Goal: Check status: Check status

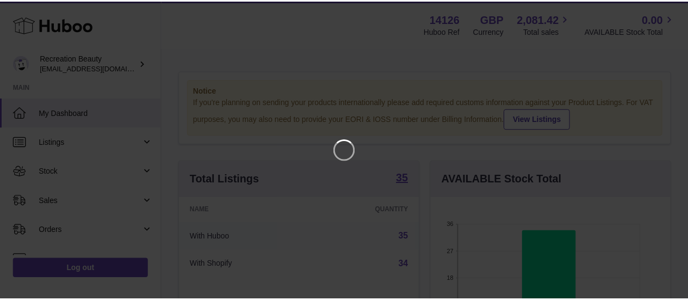
scroll to position [170, 242]
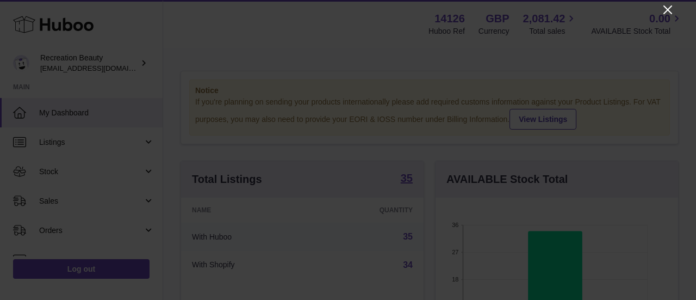
click at [666, 14] on icon "Close" at bounding box center [667, 9] width 13 height 13
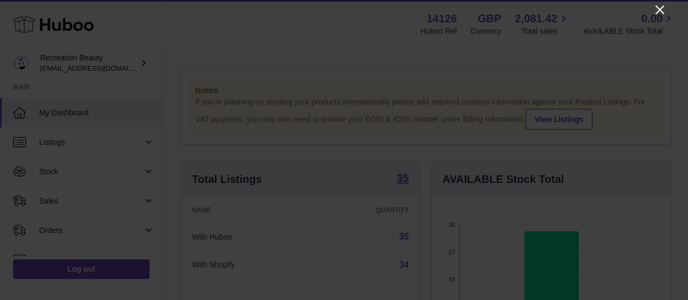
scroll to position [543548, 543478]
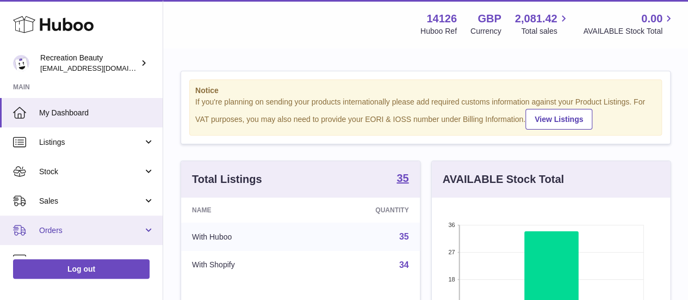
click at [69, 217] on link "Orders" at bounding box center [81, 229] width 163 height 29
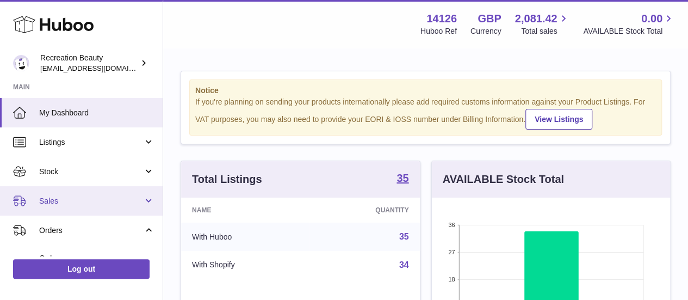
click at [69, 209] on link "Sales" at bounding box center [81, 200] width 163 height 29
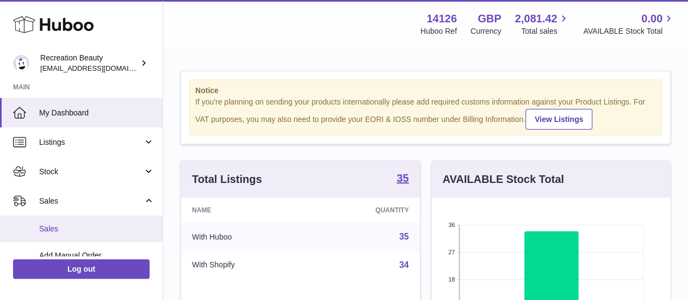
click at [69, 227] on span "Sales" at bounding box center [96, 228] width 115 height 10
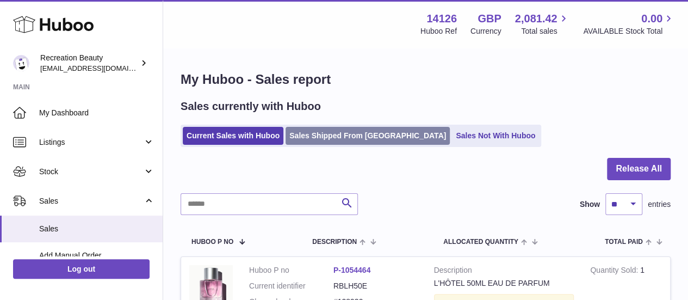
click at [321, 134] on link "Sales Shipped From [GEOGRAPHIC_DATA]" at bounding box center [367, 136] width 164 height 18
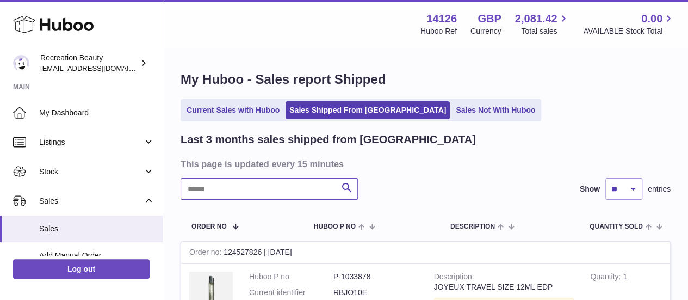
click at [291, 183] on input "text" at bounding box center [269, 189] width 177 height 22
paste input "******"
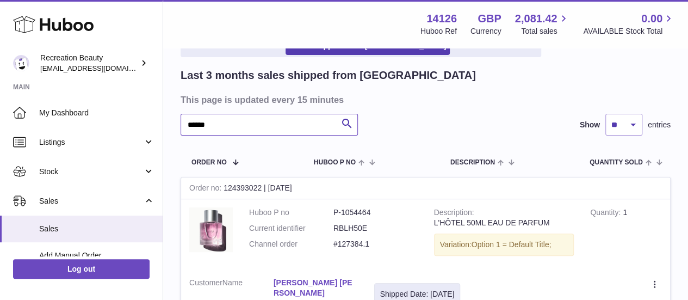
scroll to position [40, 0]
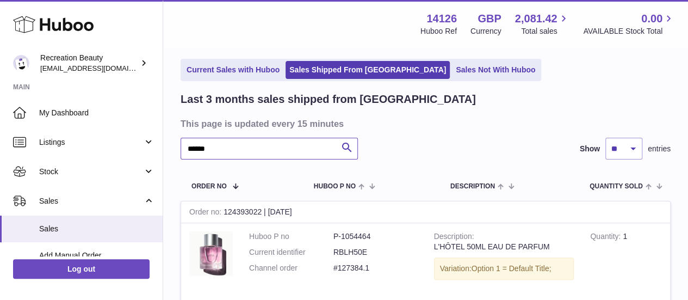
click at [222, 144] on input "******" at bounding box center [269, 149] width 177 height 22
paste input "text"
type input "******"
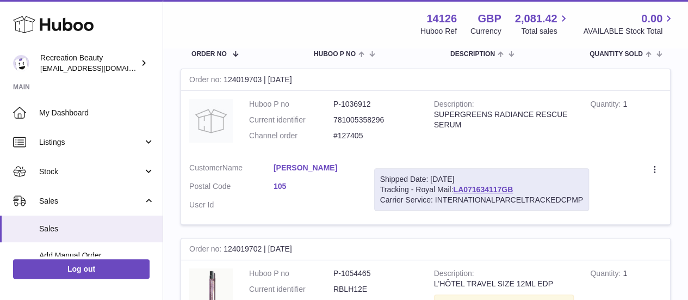
scroll to position [176, 0]
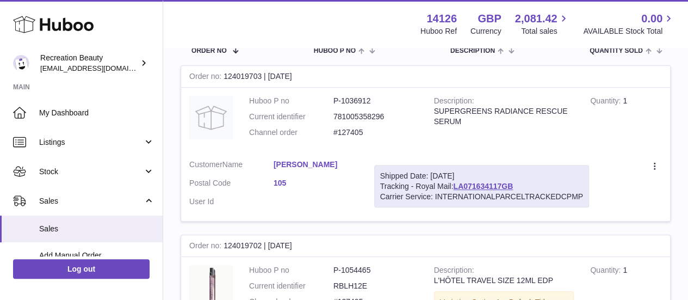
click at [333, 163] on link "Rannveig Jónasdóttir" at bounding box center [315, 164] width 84 height 10
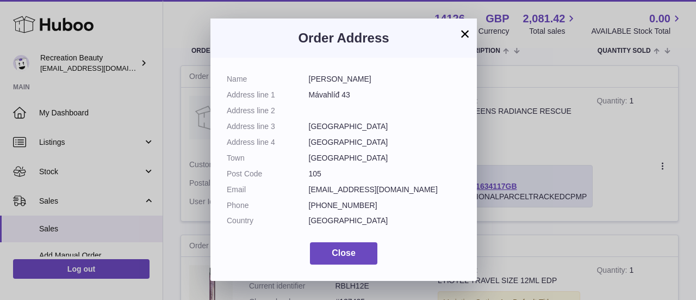
click at [458, 39] on button "×" at bounding box center [464, 33] width 13 height 13
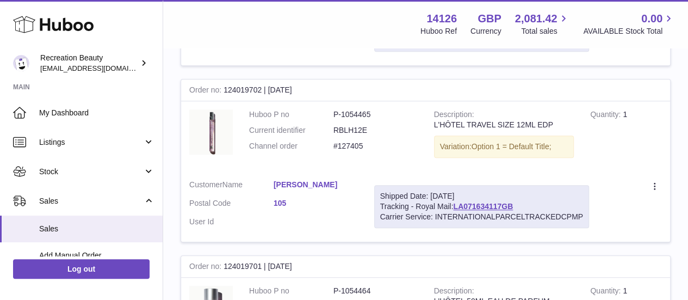
scroll to position [333, 0]
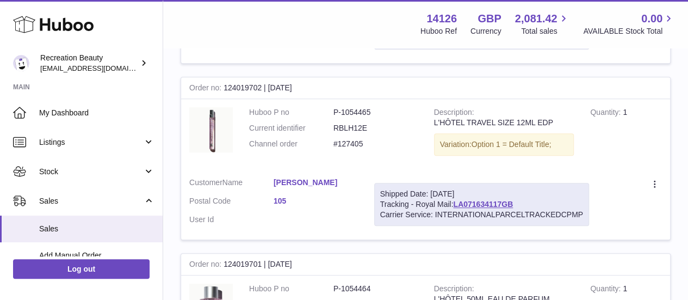
click at [331, 177] on link "Rannveig Jónasdóttir" at bounding box center [315, 182] width 84 height 10
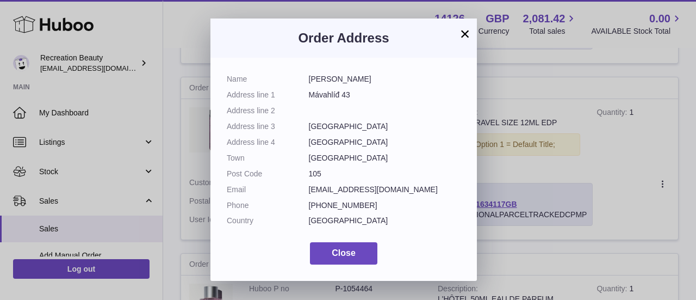
click at [464, 32] on button "×" at bounding box center [464, 33] width 13 height 13
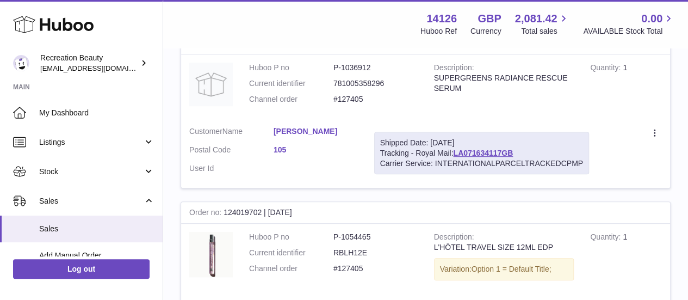
scroll to position [208, 0]
click at [478, 151] on link "LA071634117GB" at bounding box center [483, 153] width 60 height 9
